Goal: Task Accomplishment & Management: Use online tool/utility

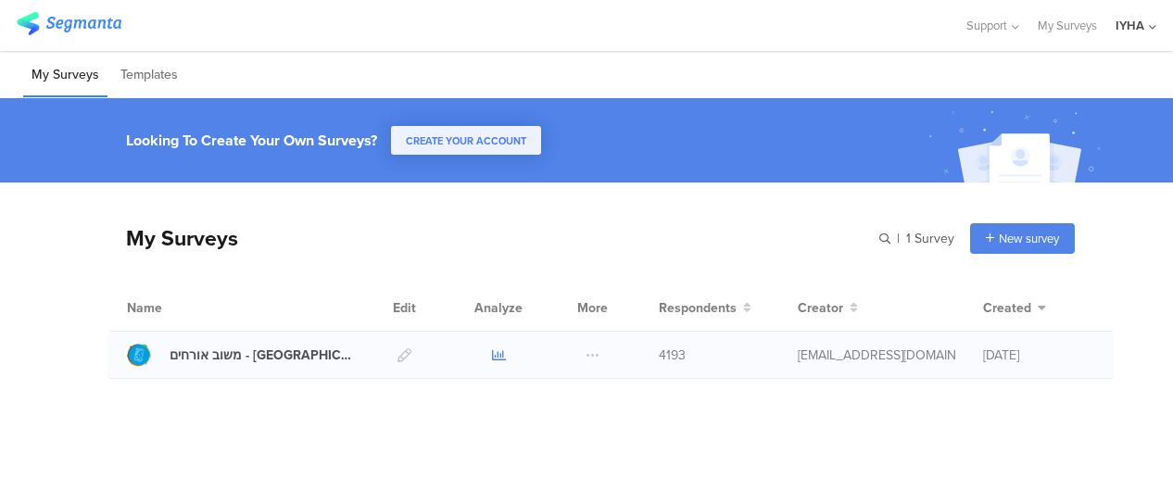
click at [496, 357] on icon at bounding box center [499, 355] width 14 height 14
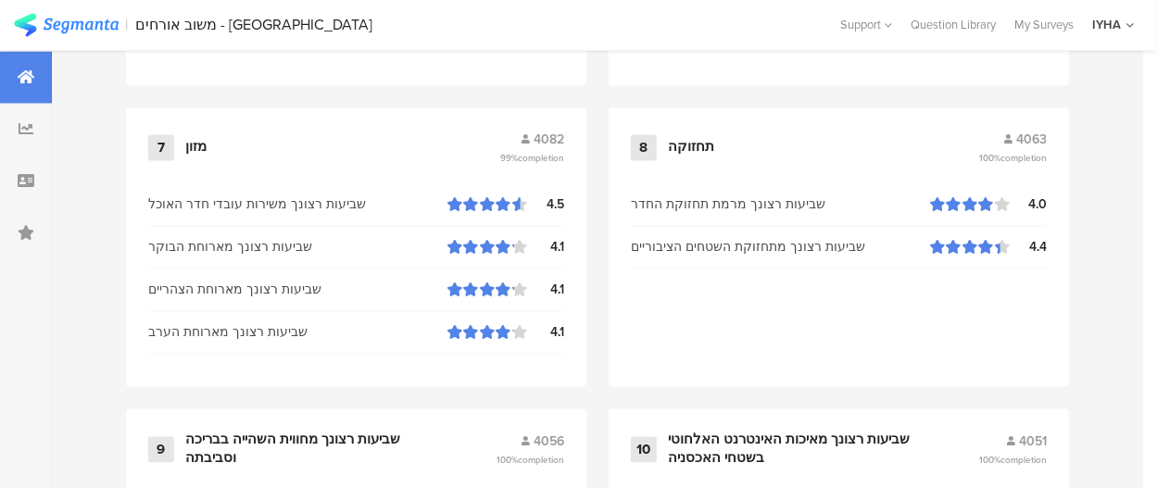
scroll to position [1062, 0]
